Goal: Task Accomplishment & Management: Use online tool/utility

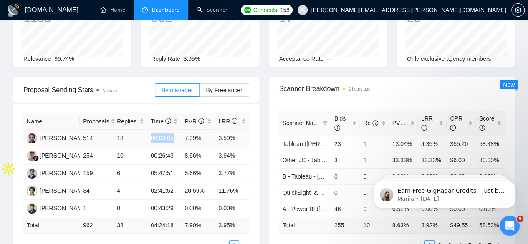
drag, startPoint x: 149, startPoint y: 123, endPoint x: 180, endPoint y: 124, distance: 30.9
click at [180, 130] on td "06:03:05" at bounding box center [164, 139] width 34 height 18
drag, startPoint x: 185, startPoint y: 177, endPoint x: 236, endPoint y: 178, distance: 51.8
click at [236, 183] on tr "Himanshu Bahmani 34 4 02:41:52 20.59% 11.76%" at bounding box center [136, 192] width 226 height 18
drag, startPoint x: 84, startPoint y: 176, endPoint x: 98, endPoint y: 179, distance: 15.0
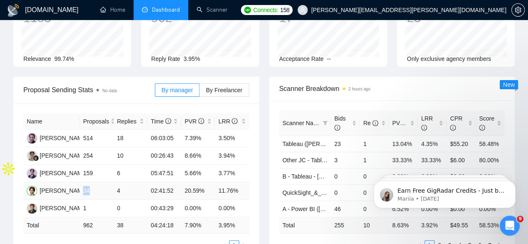
click at [98, 183] on td "34" at bounding box center [97, 192] width 34 height 18
drag, startPoint x: 183, startPoint y: 122, endPoint x: 237, endPoint y: 122, distance: 53.9
click at [237, 130] on tr "Nished Singhal 514 18 06:03:05 7.39% 3.50%" at bounding box center [136, 139] width 226 height 18
click at [189, 147] on td "8.66%" at bounding box center [198, 156] width 34 height 18
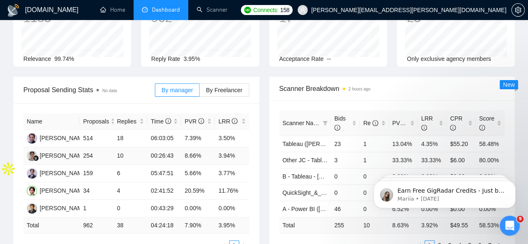
click at [224, 147] on td "3.94%" at bounding box center [232, 156] width 34 height 18
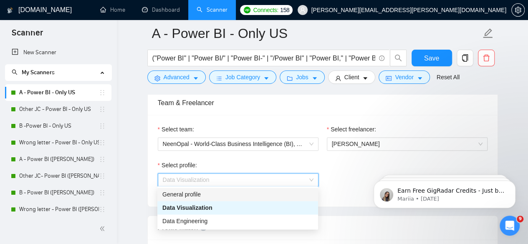
click at [331, 178] on div "Select profile: Data Visualization" at bounding box center [323, 179] width 338 height 36
click at [509, 223] on icon "Open Intercom Messenger" at bounding box center [509, 224] width 6 height 7
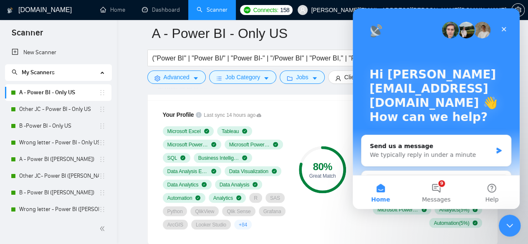
drag, startPoint x: 501, startPoint y: 226, endPoint x: 769, endPoint y: 382, distance: 310.4
click at [499, 226] on div "Close Intercom Messenger" at bounding box center [509, 225] width 20 height 20
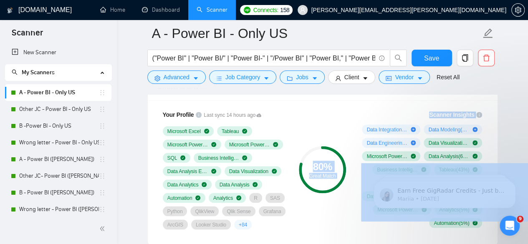
drag, startPoint x: 157, startPoint y: 124, endPoint x: 227, endPoint y: 199, distance: 102.3
click at [371, 100] on div "Your Profile Last sync 14 hours ago Microsoft Excel Tableau Microsoft Power BI …" at bounding box center [323, 172] width 350 height 145
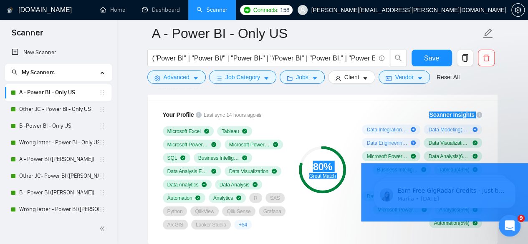
click at [505, 228] on icon "Open Intercom Messenger" at bounding box center [509, 225] width 14 height 14
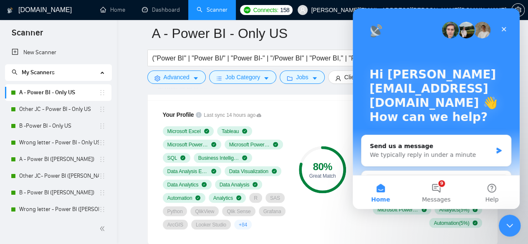
click at [503, 225] on div "Close Intercom Messenger" at bounding box center [509, 225] width 20 height 20
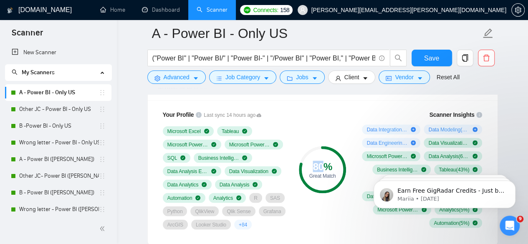
drag, startPoint x: 313, startPoint y: 164, endPoint x: 322, endPoint y: 165, distance: 8.4
click at [322, 165] on div "80 %" at bounding box center [322, 167] width 47 height 10
click at [348, 127] on div "80 % Great Match" at bounding box center [322, 169] width 56 height 129
drag, startPoint x: 310, startPoint y: 163, endPoint x: 326, endPoint y: 163, distance: 15.9
click at [326, 163] on div "80 %" at bounding box center [322, 167] width 47 height 10
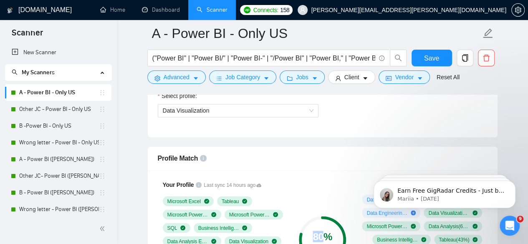
scroll to position [585, 0]
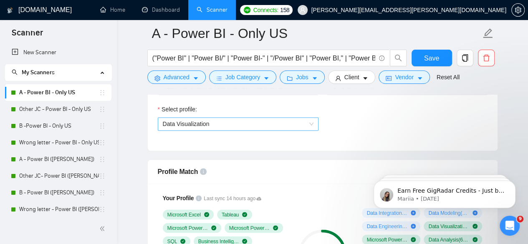
click at [220, 128] on div "Data Visualization" at bounding box center [238, 123] width 161 height 13
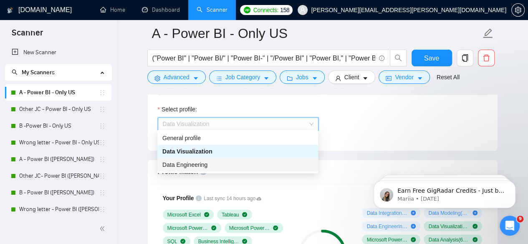
click at [205, 165] on span "Data Engineering" at bounding box center [184, 165] width 45 height 7
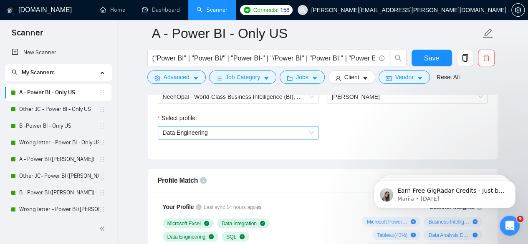
scroll to position [557, 0]
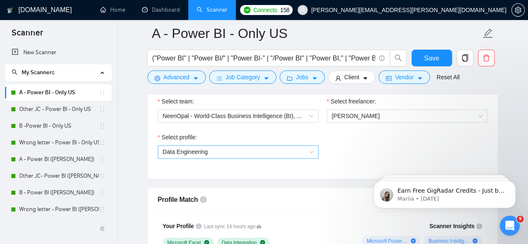
click at [243, 152] on span "Data Engineering" at bounding box center [238, 152] width 151 height 13
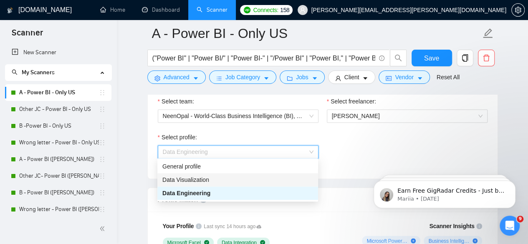
click at [194, 183] on div "Data Visualization" at bounding box center [237, 179] width 151 height 9
